Goal: Information Seeking & Learning: Learn about a topic

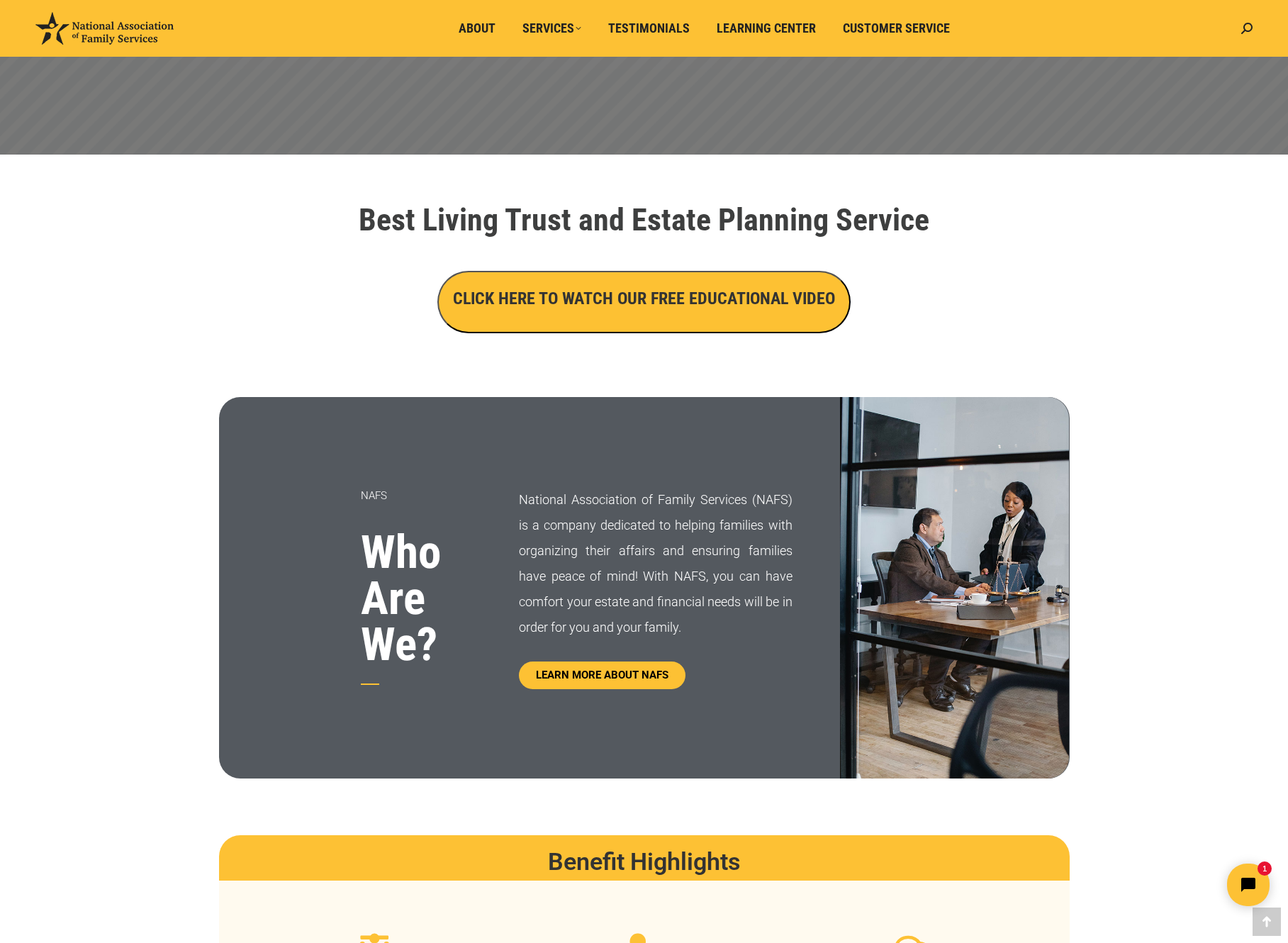
click at [654, 293] on h3 "CLICK HERE TO WATCH OUR FREE EDUCATIONAL VIDEO" at bounding box center [644, 299] width 382 height 24
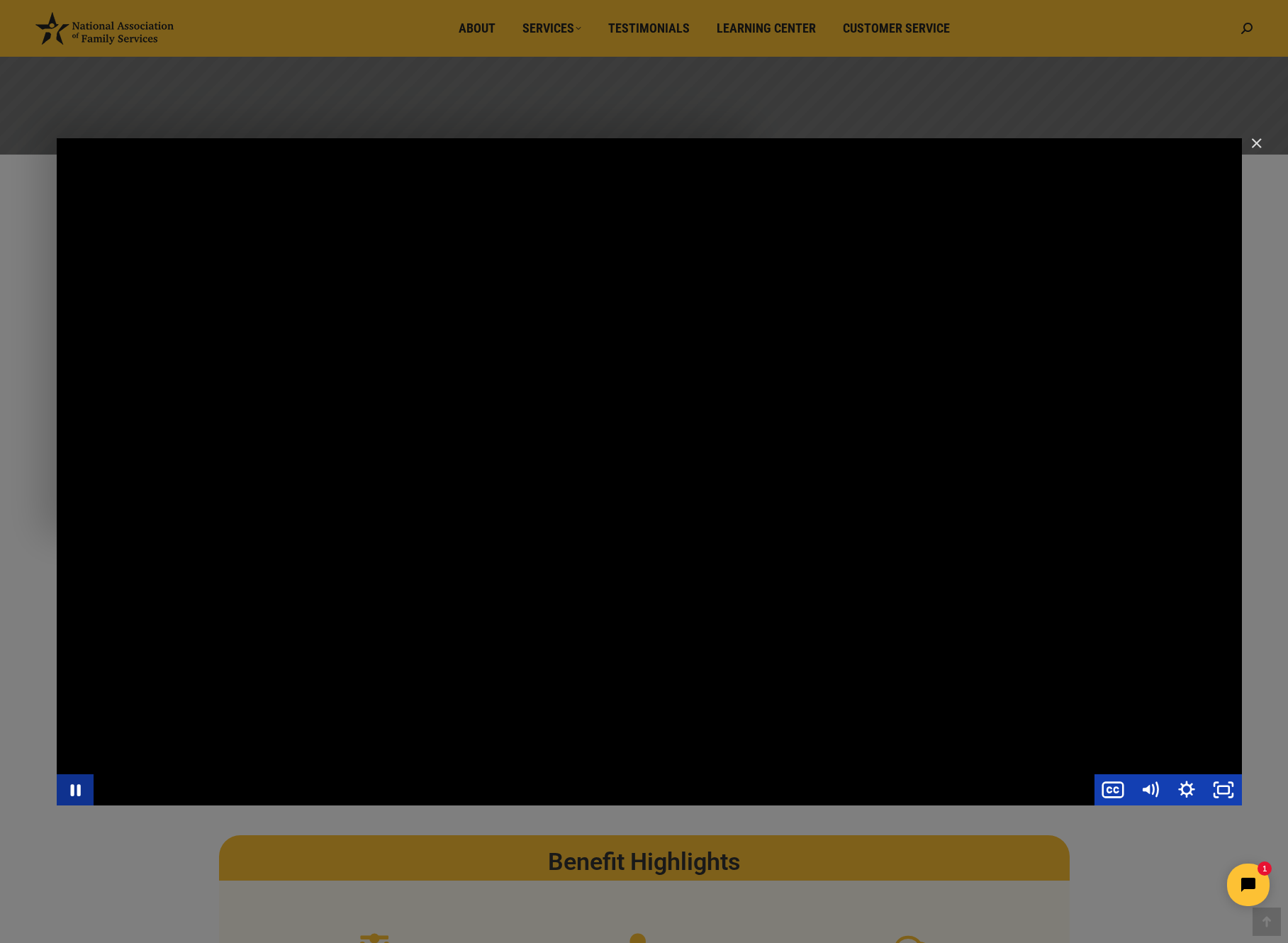
click at [72, 785] on icon "Pause" at bounding box center [76, 790] width 10 height 12
click at [72, 786] on icon "Play Video" at bounding box center [76, 789] width 44 height 38
click at [78, 783] on icon "Pause" at bounding box center [75, 789] width 44 height 38
click at [78, 783] on icon "Play Video" at bounding box center [76, 789] width 37 height 31
click at [56, 775] on button "Pause" at bounding box center [75, 790] width 37 height 31
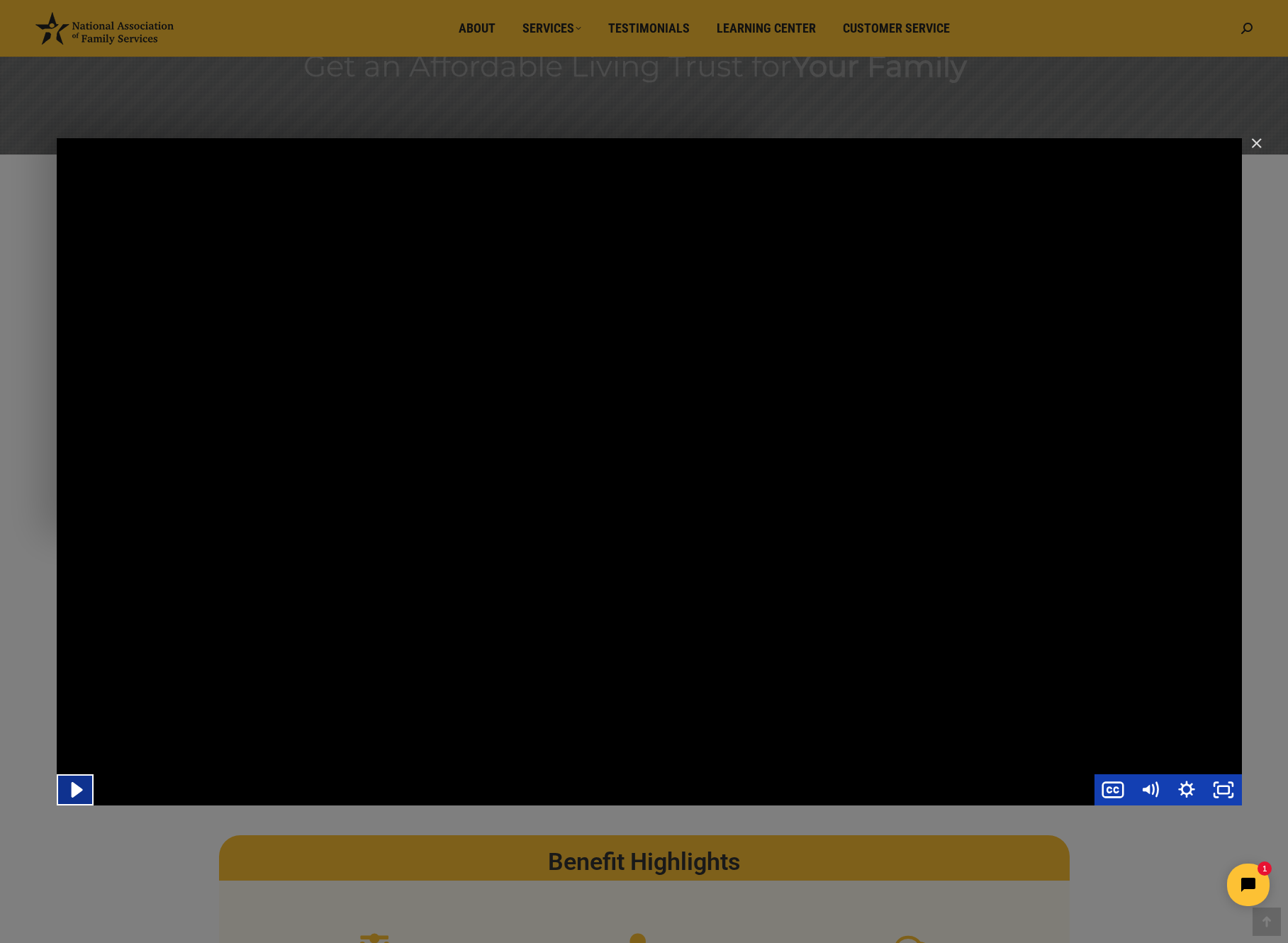
click at [71, 792] on icon "Play Video" at bounding box center [76, 789] width 44 height 38
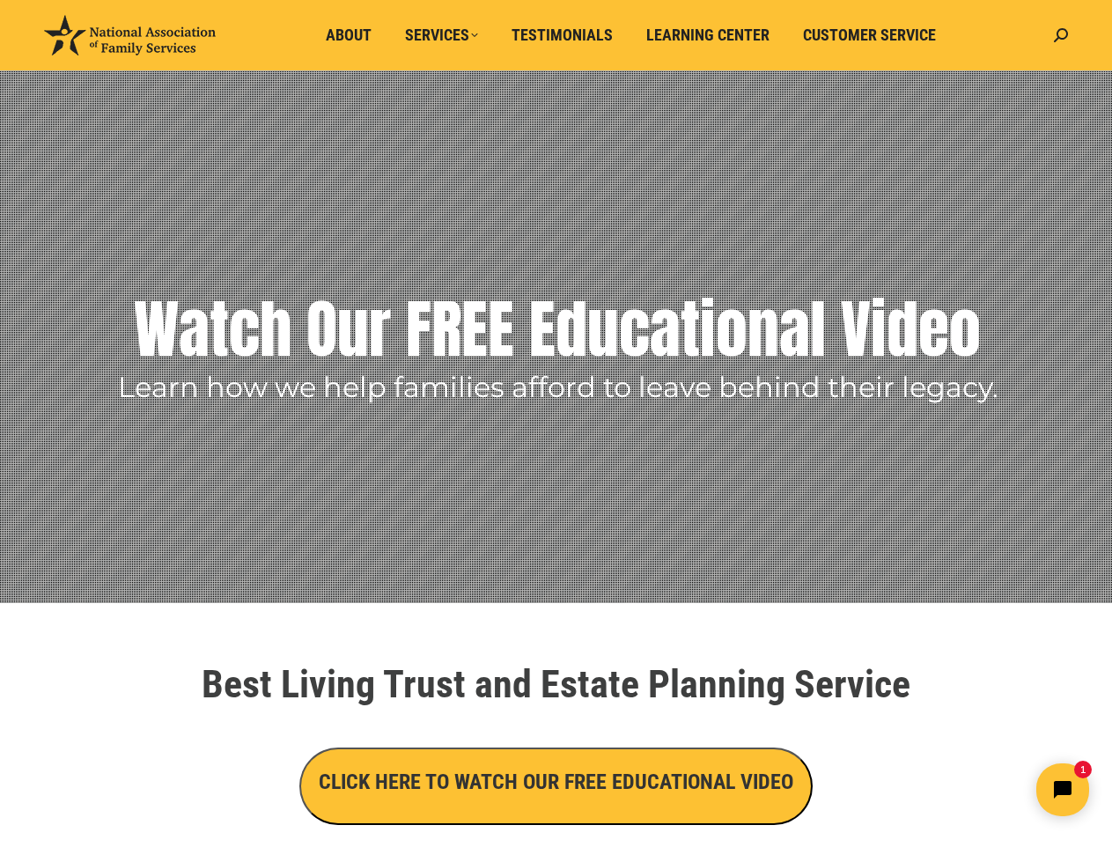
scroll to position [56, 0]
